Goal: Information Seeking & Learning: Learn about a topic

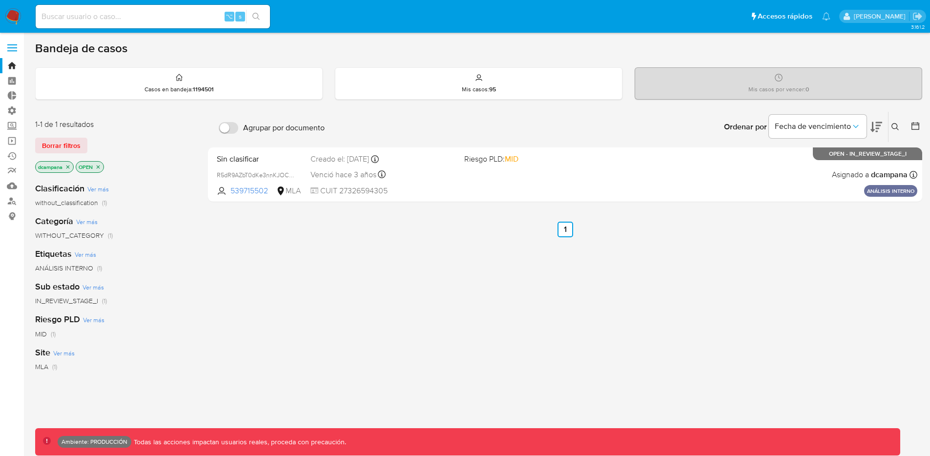
click at [98, 167] on icon "close-filter" at bounding box center [98, 166] width 3 height 3
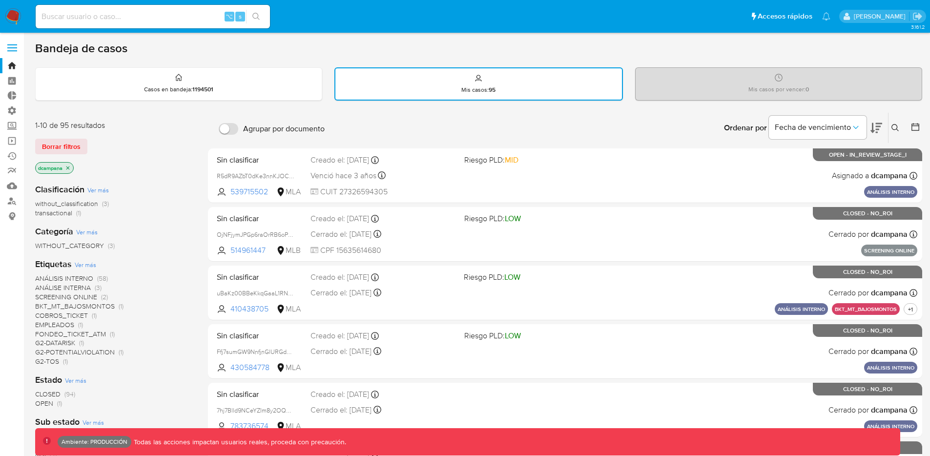
click at [65, 166] on icon "close-filter" at bounding box center [68, 168] width 6 height 6
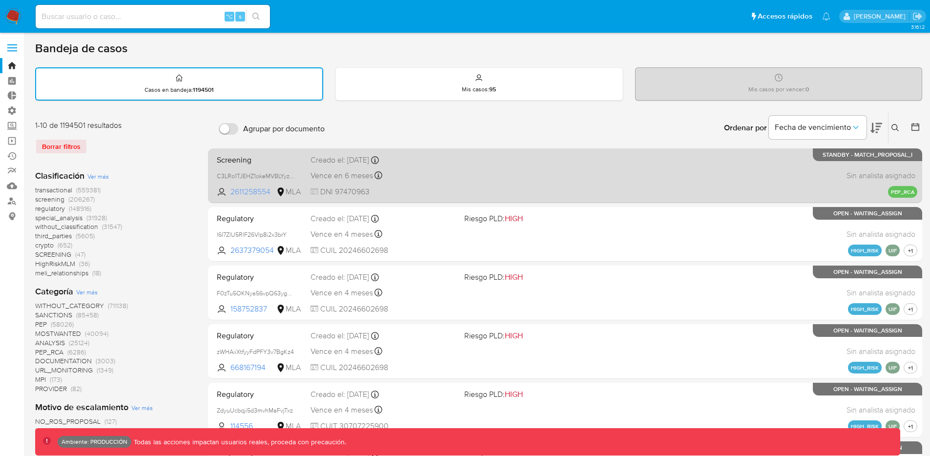
click at [256, 194] on span "2611258554" at bounding box center [252, 192] width 44 height 11
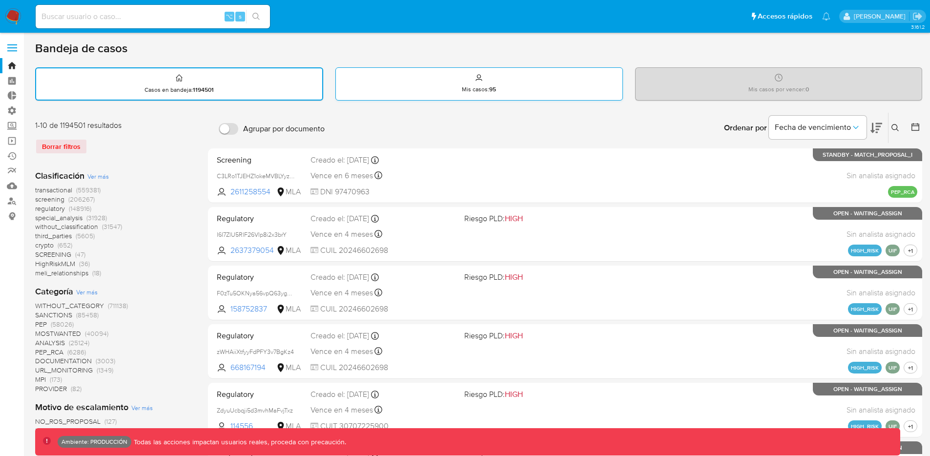
click at [463, 89] on p "Mis casos : 95" at bounding box center [479, 89] width 34 height 8
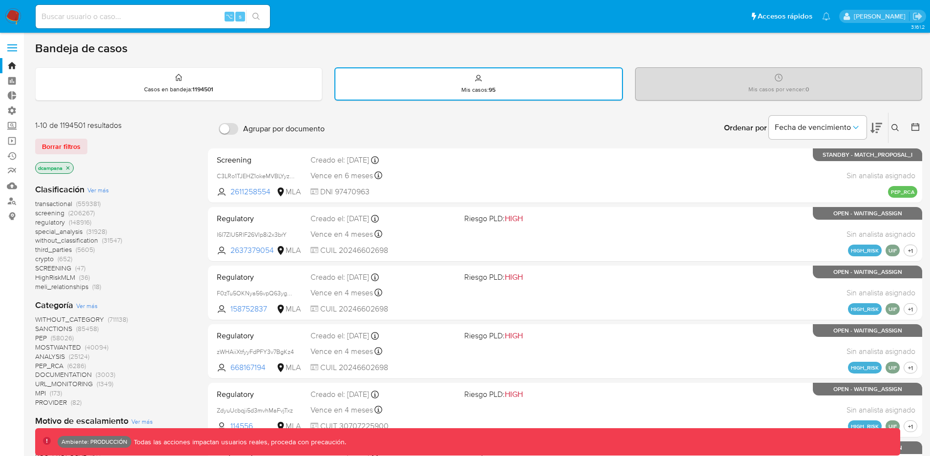
click at [70, 167] on icon "close-filter" at bounding box center [68, 168] width 6 height 6
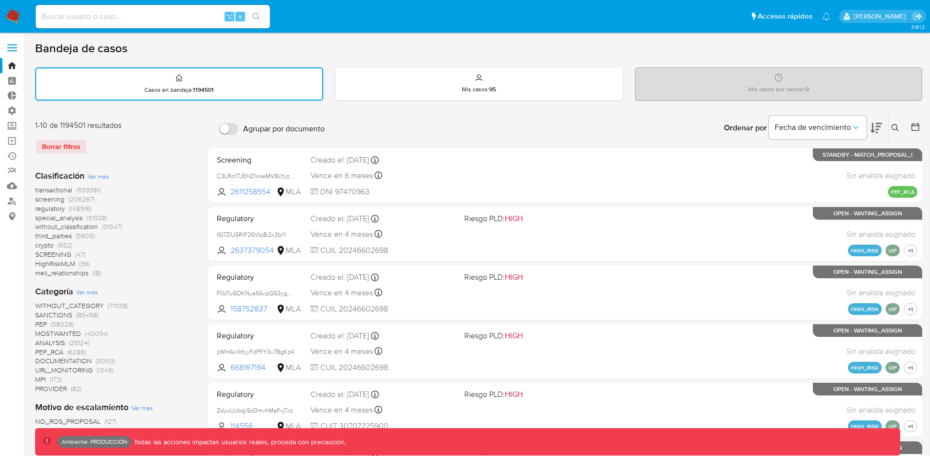
click at [221, 86] on div "Casos en bandeja : 1194501" at bounding box center [179, 83] width 286 height 31
click at [404, 93] on div "Mis casos : 95" at bounding box center [479, 83] width 286 height 31
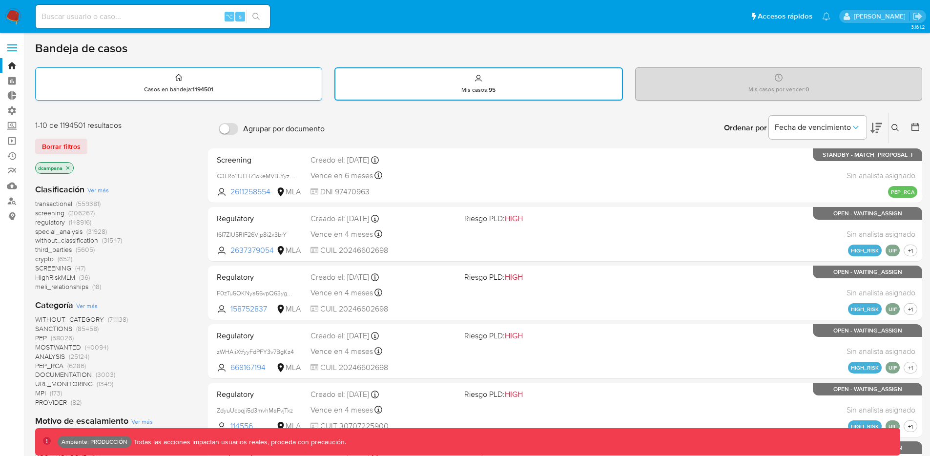
click at [180, 82] on icon at bounding box center [179, 78] width 8 height 12
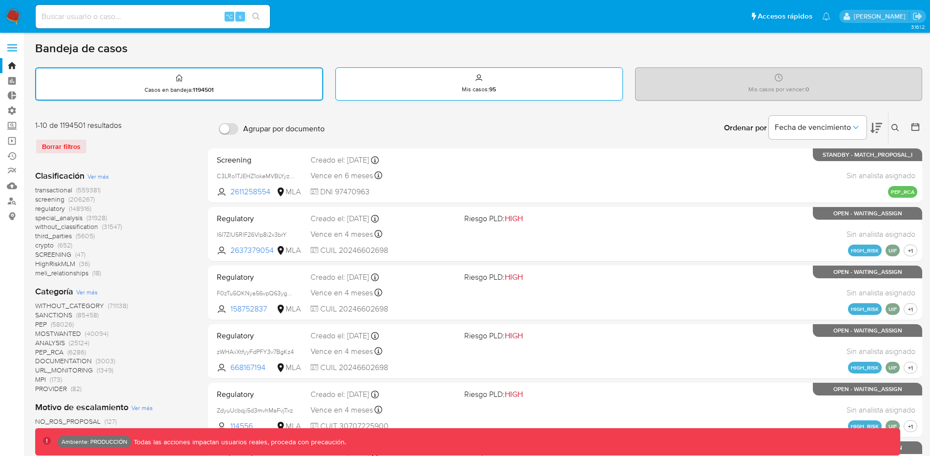
click at [392, 83] on div "Mis casos : 95" at bounding box center [479, 83] width 286 height 31
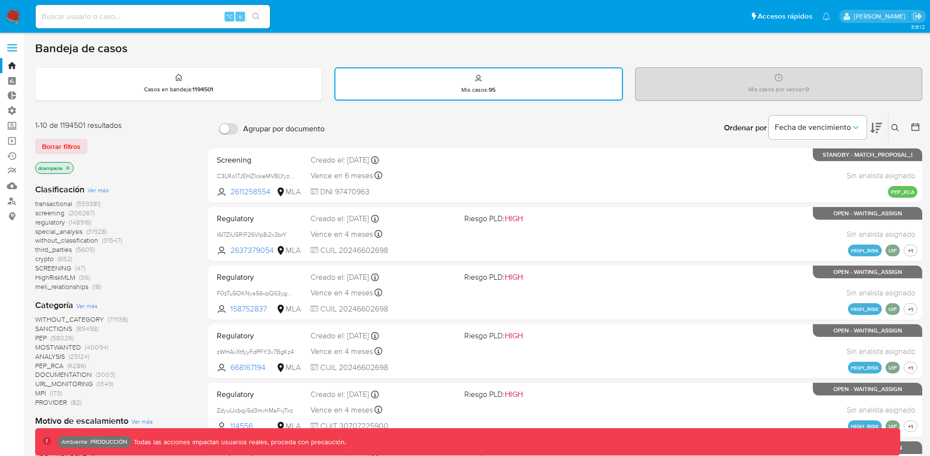
click at [388, 86] on div "Mis casos : 95" at bounding box center [478, 83] width 286 height 31
click at [383, 85] on div "Mis casos : 95" at bounding box center [478, 83] width 286 height 31
click at [246, 83] on div "Casos en bandeja : 1194501" at bounding box center [179, 83] width 286 height 31
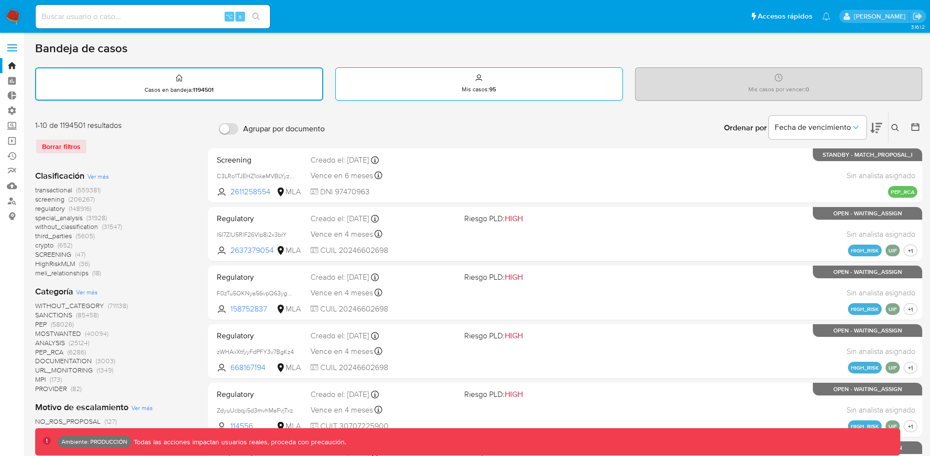
click at [423, 89] on div "Mis casos : 95" at bounding box center [479, 83] width 286 height 31
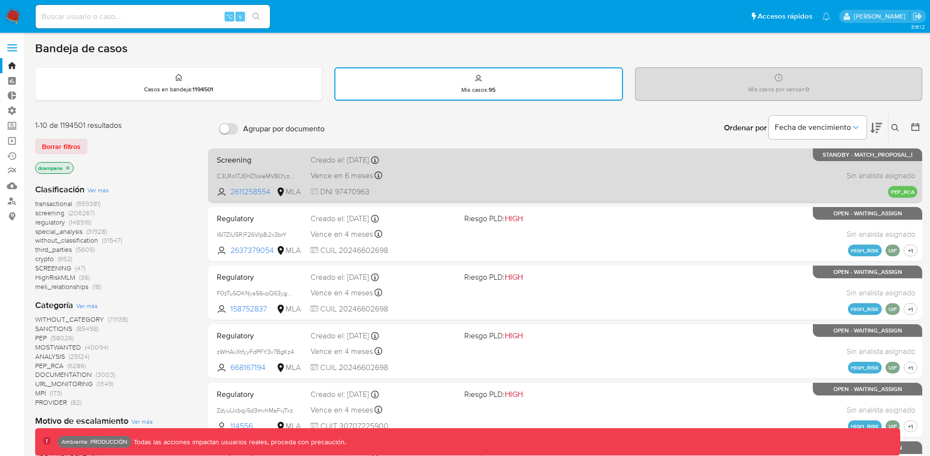
click at [556, 190] on div "Screening C3LRo1TJEHZ1okeMVBLYyzJL 2611258554 MLA Creado el: 13/08/2025 Creado …" at bounding box center [565, 175] width 705 height 49
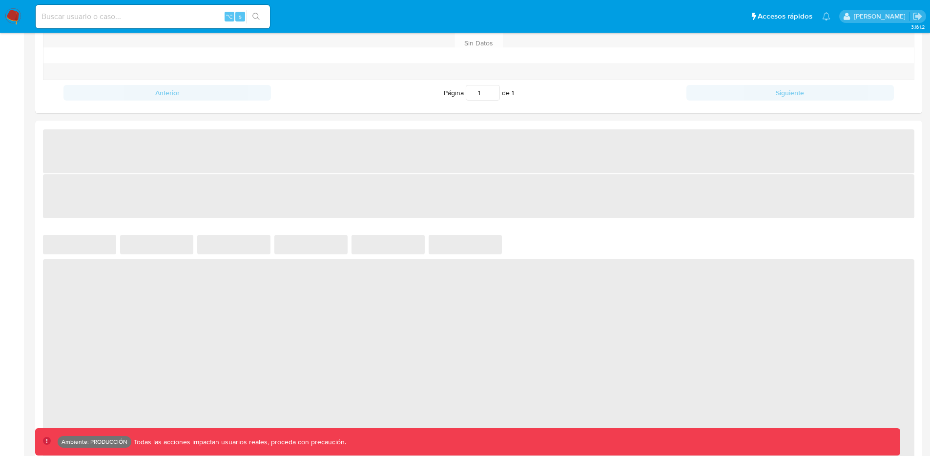
scroll to position [420, 0]
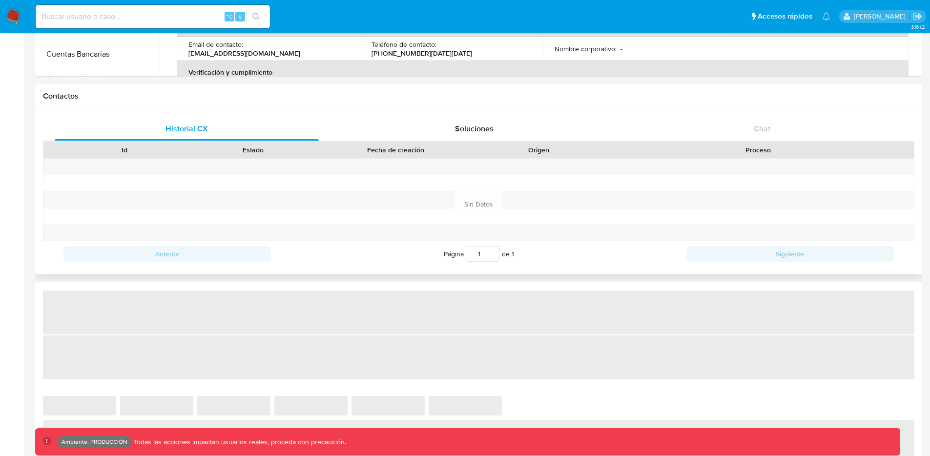
select select "10"
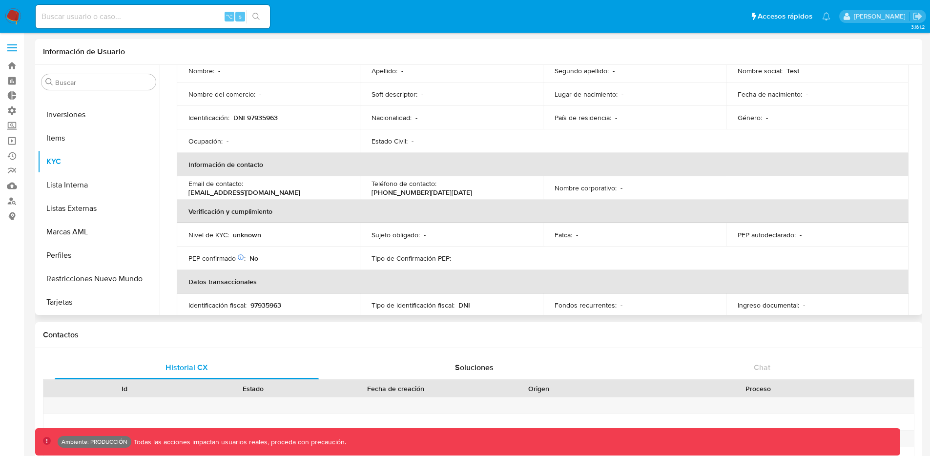
scroll to position [0, 0]
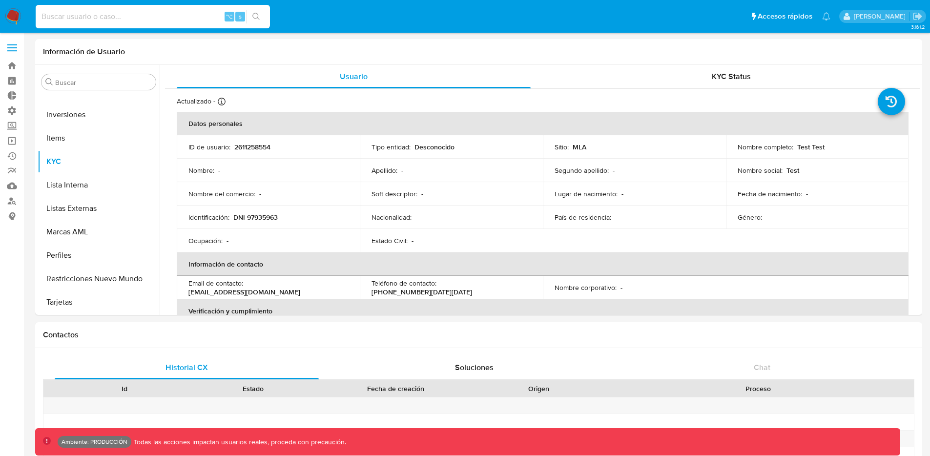
click at [133, 18] on input at bounding box center [153, 16] width 234 height 13
type input "pichicampana2007"
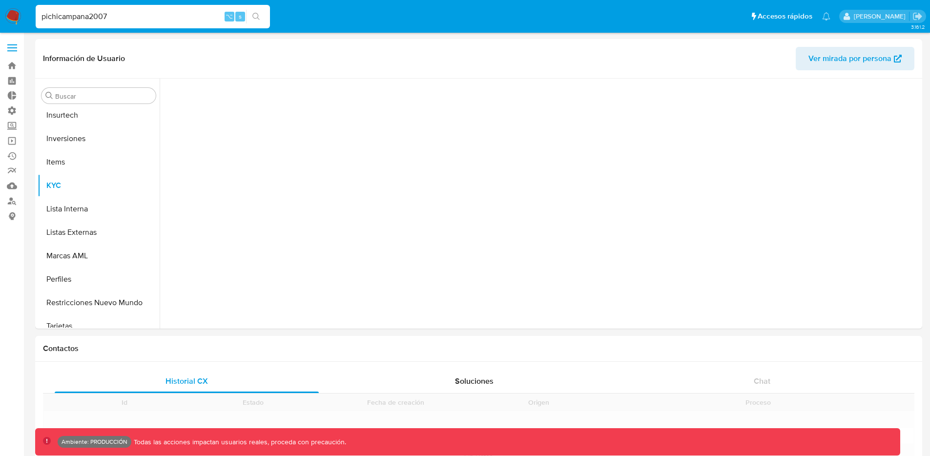
scroll to position [506, 0]
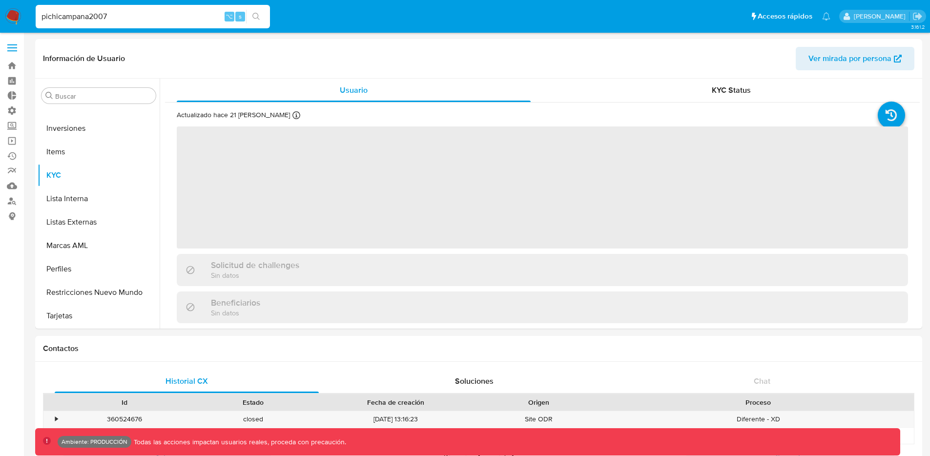
select select "10"
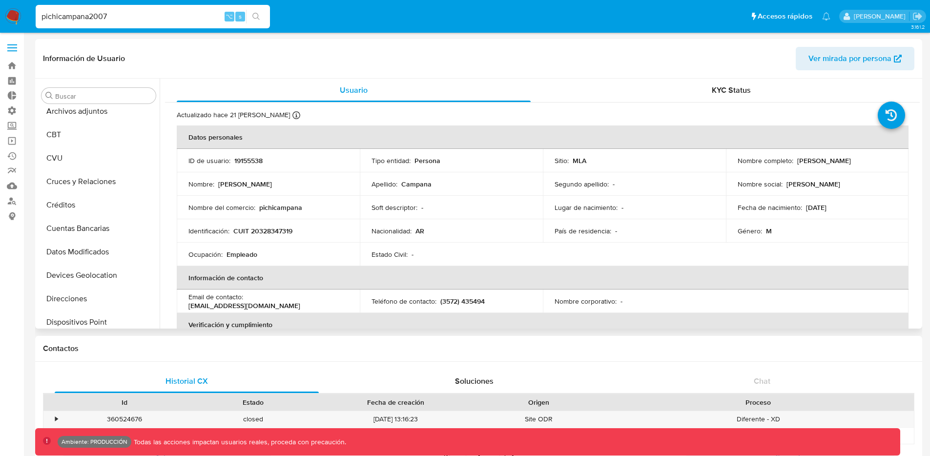
scroll to position [0, 0]
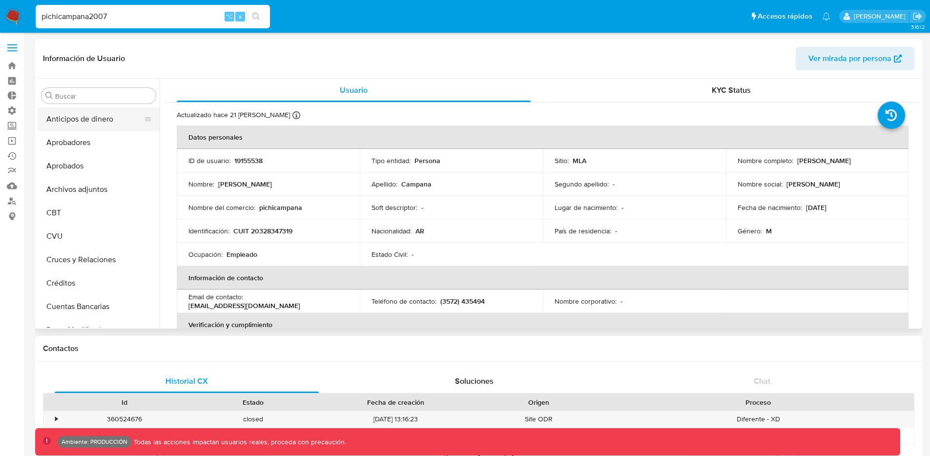
click at [117, 116] on button "Anticipos de dinero" at bounding box center [95, 118] width 114 height 23
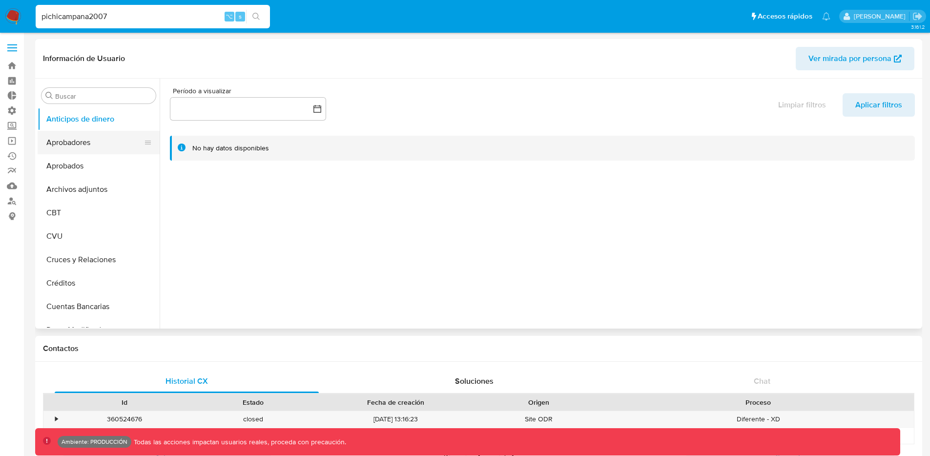
click at [117, 139] on button "Aprobadores" at bounding box center [95, 142] width 114 height 23
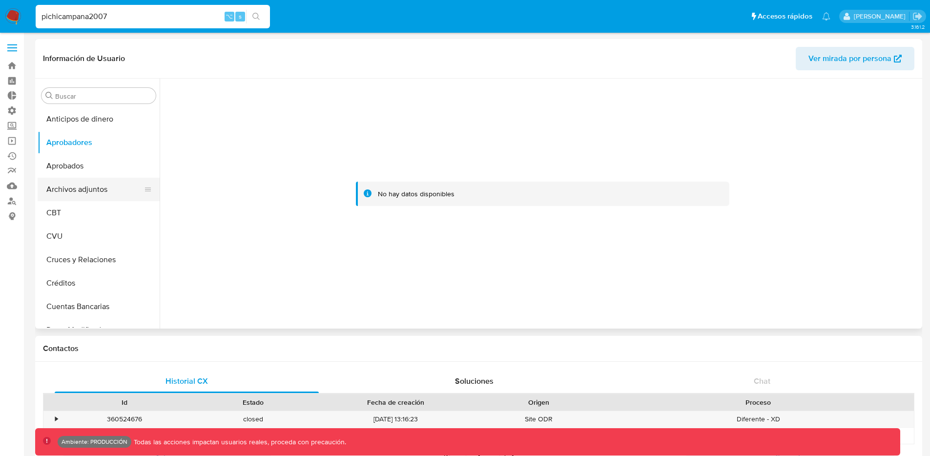
scroll to position [197, 0]
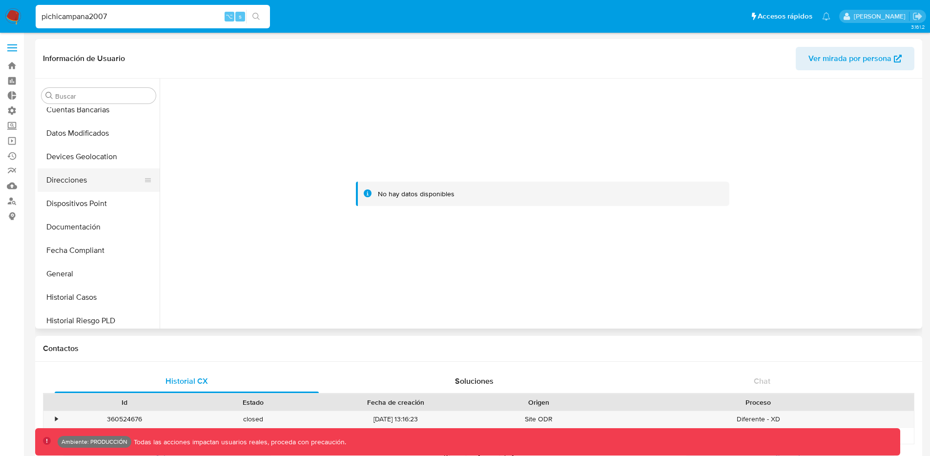
click at [105, 186] on button "Direcciones" at bounding box center [95, 179] width 114 height 23
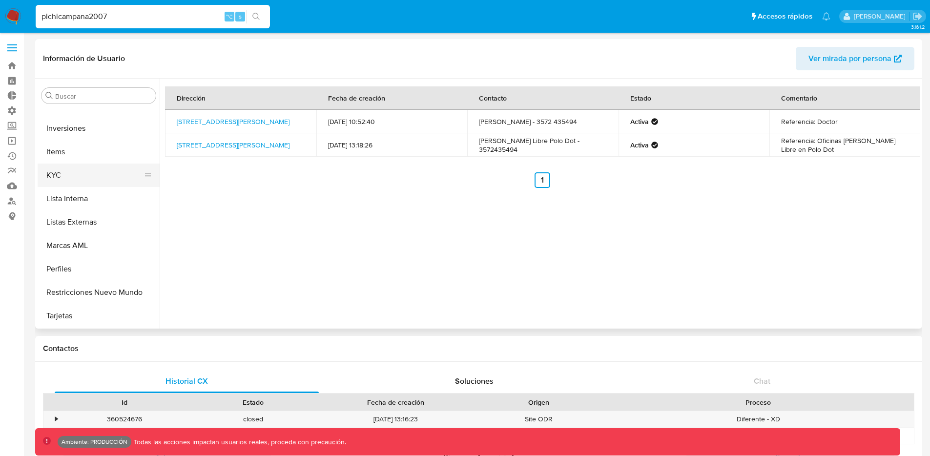
scroll to position [0, 0]
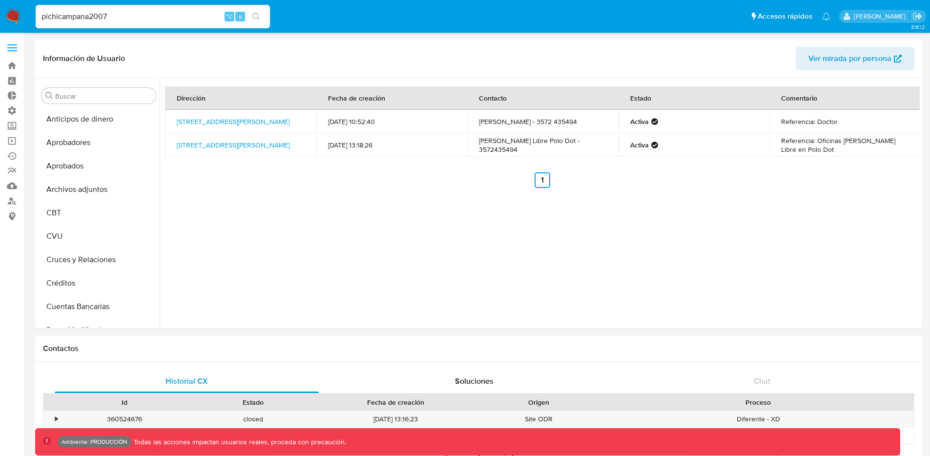
click at [14, 47] on span at bounding box center [12, 47] width 10 height 1
click at [0, 0] on input "checkbox" at bounding box center [0, 0] width 0 height 0
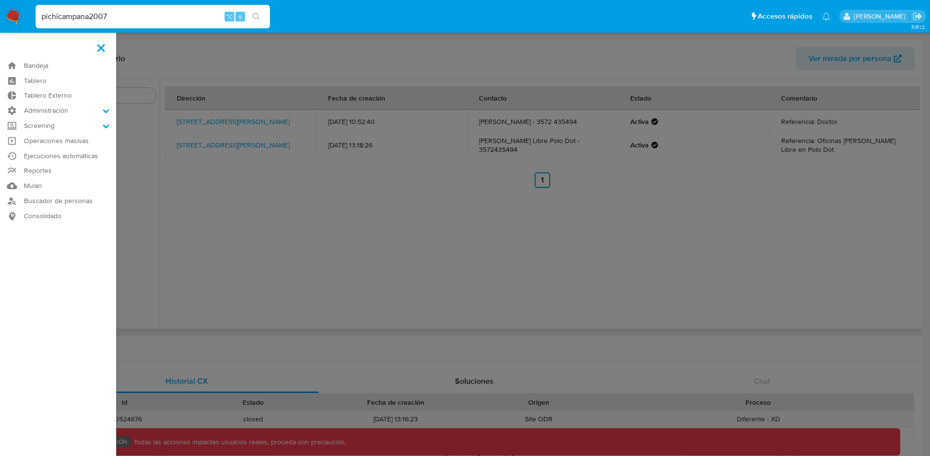
click at [459, 186] on label at bounding box center [465, 228] width 930 height 456
click at [0, 0] on input "checkbox" at bounding box center [0, 0] width 0 height 0
